Goal: Navigation & Orientation: Find specific page/section

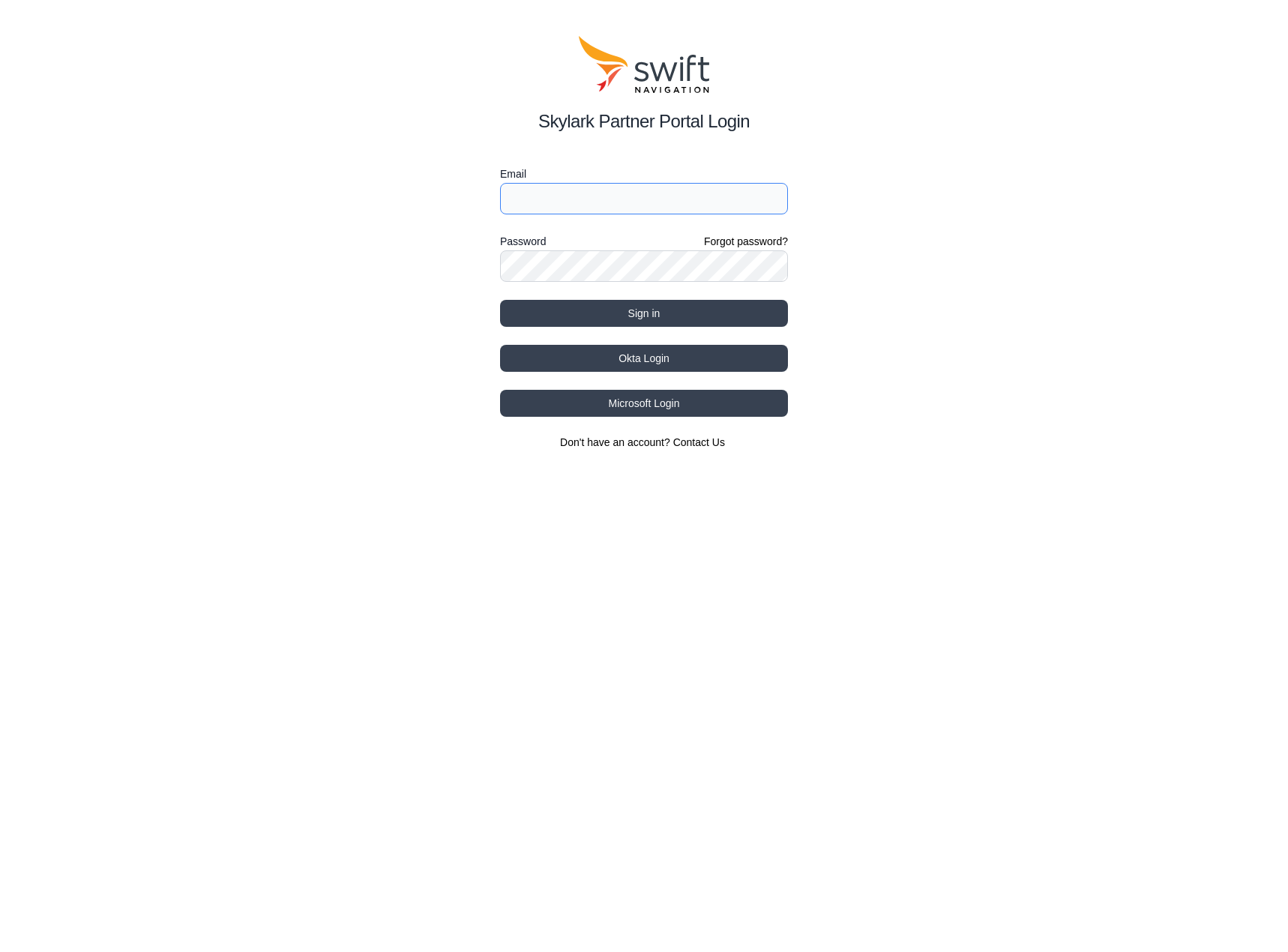
click at [597, 200] on input "Email" at bounding box center [644, 199] width 288 height 32
type input "[EMAIL_ADDRESS][DOMAIN_NAME]"
click at [165, 152] on div "Skylark Partner Portal Login Email [EMAIL_ADDRESS][DOMAIN_NAME] Password Forgot…" at bounding box center [644, 243] width 1288 height 486
click at [652, 309] on button "Sign in" at bounding box center [644, 313] width 288 height 27
select select
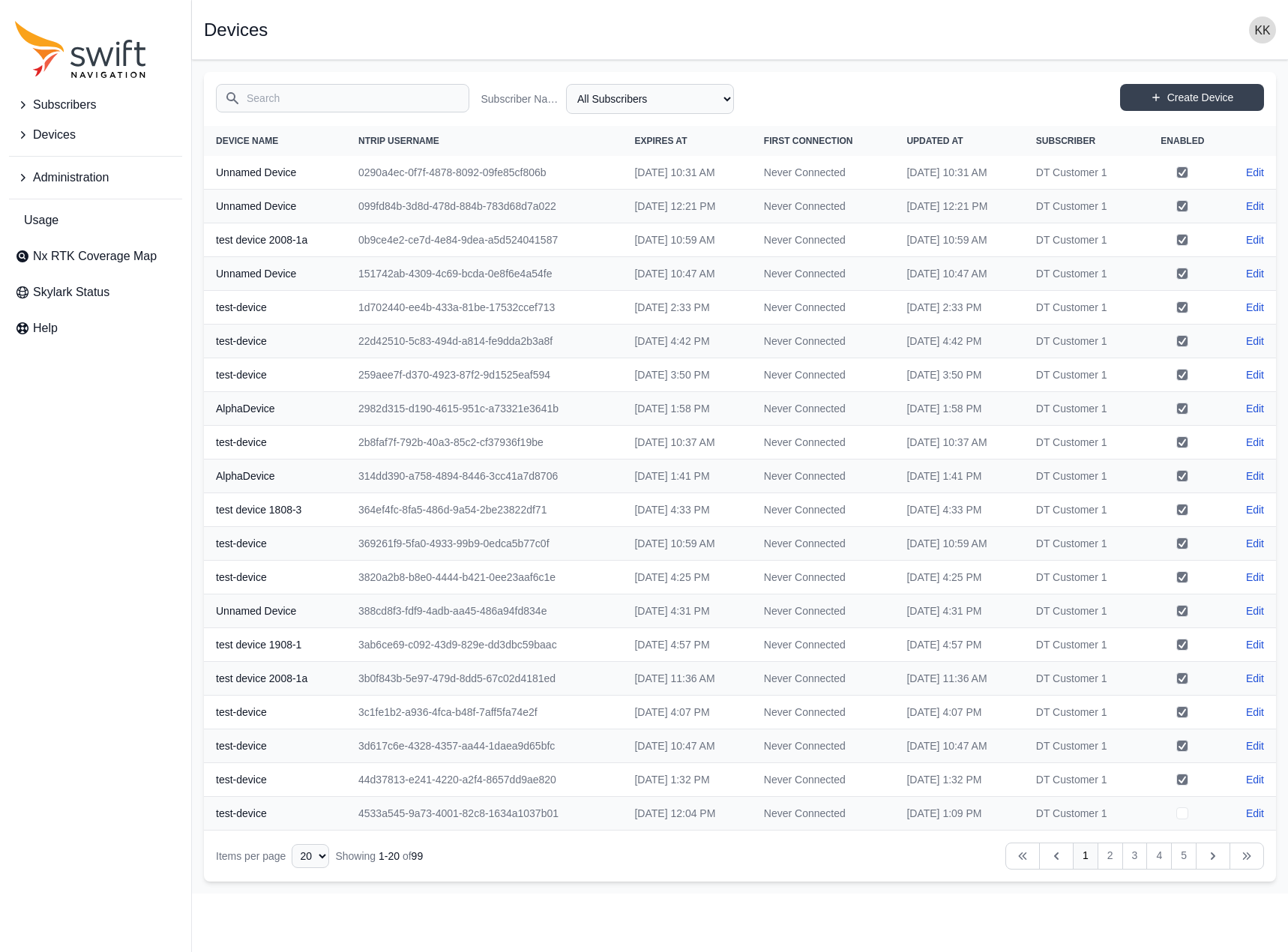
click at [16, 104] on icon "Sidenav" at bounding box center [23, 105] width 15 height 15
